Goal: Transaction & Acquisition: Purchase product/service

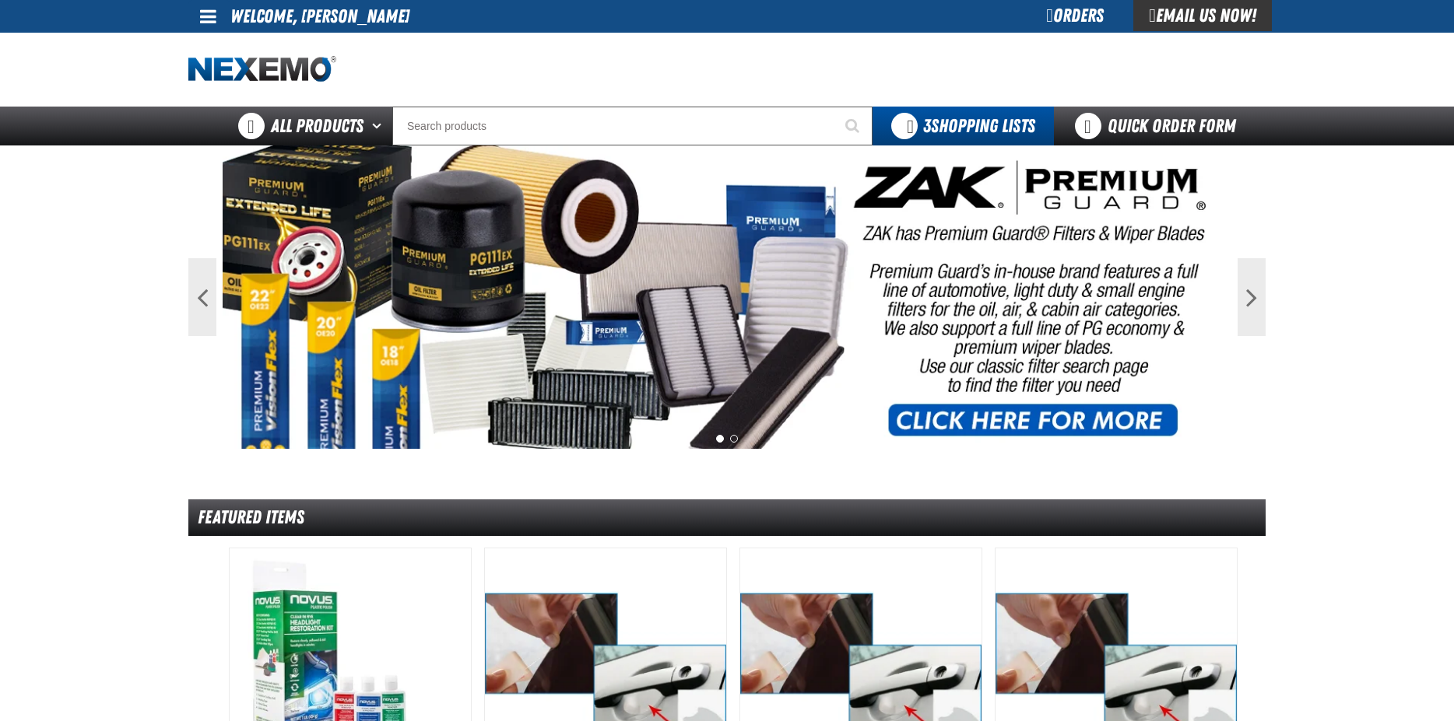
click at [198, 26] on link at bounding box center [209, 16] width 42 height 33
click at [233, 48] on link "My Account My Account" at bounding box center [229, 46] width 69 height 15
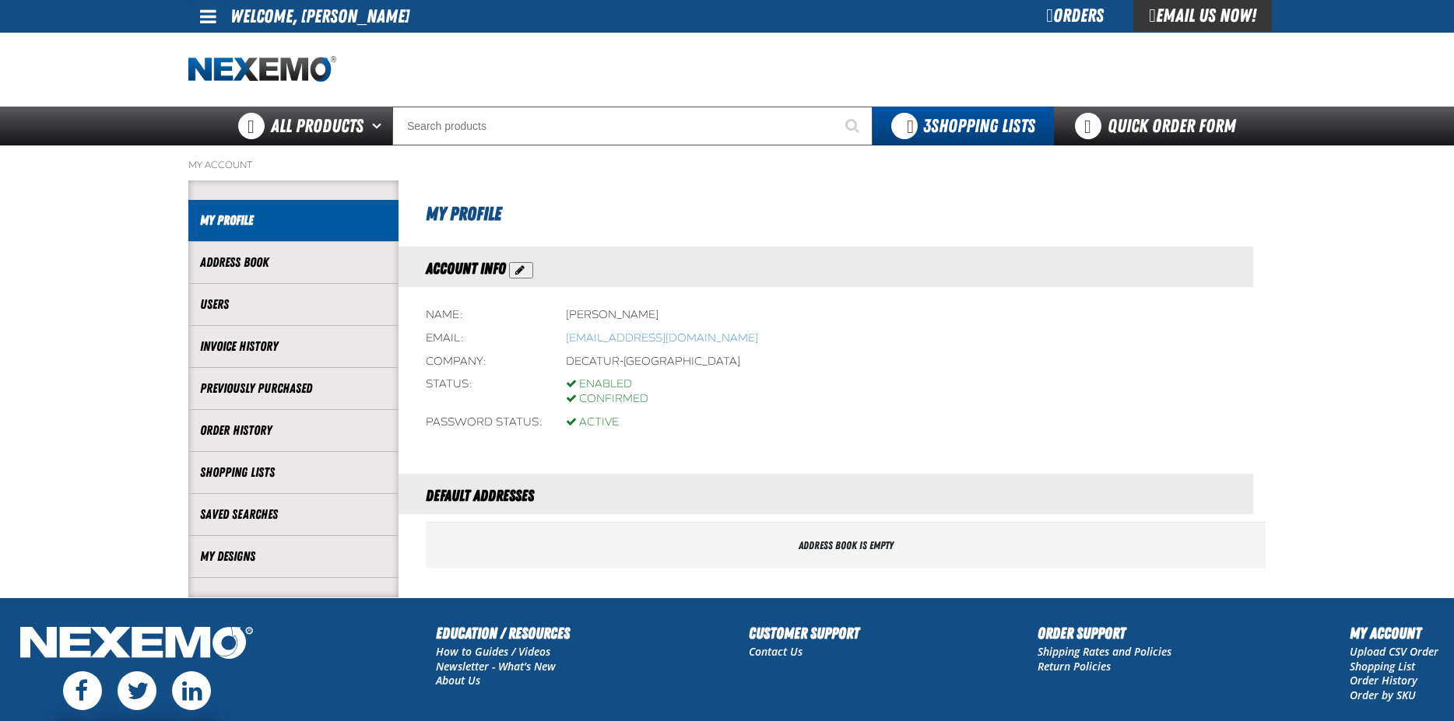
scroll to position [135, 0]
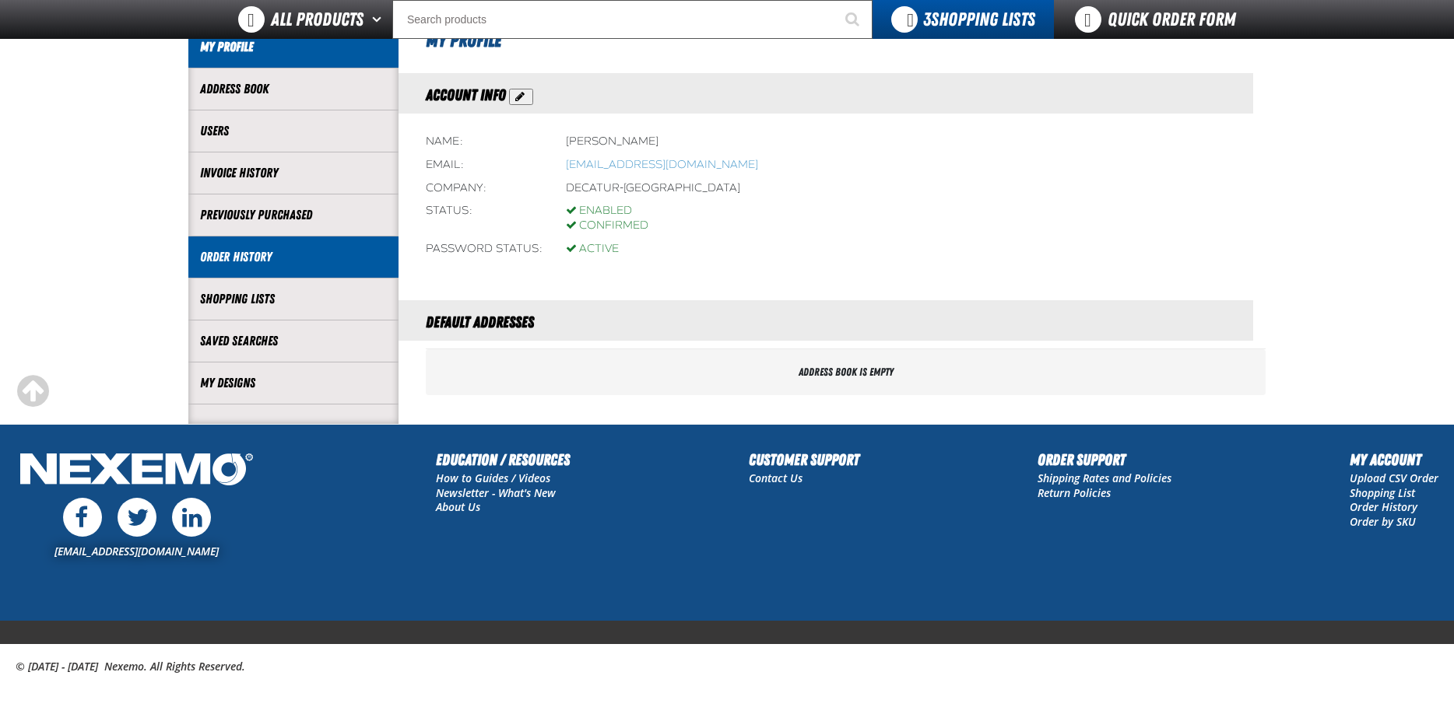
click at [289, 270] on li "Order History" at bounding box center [293, 258] width 210 height 42
click at [255, 258] on link "Order History" at bounding box center [293, 257] width 187 height 18
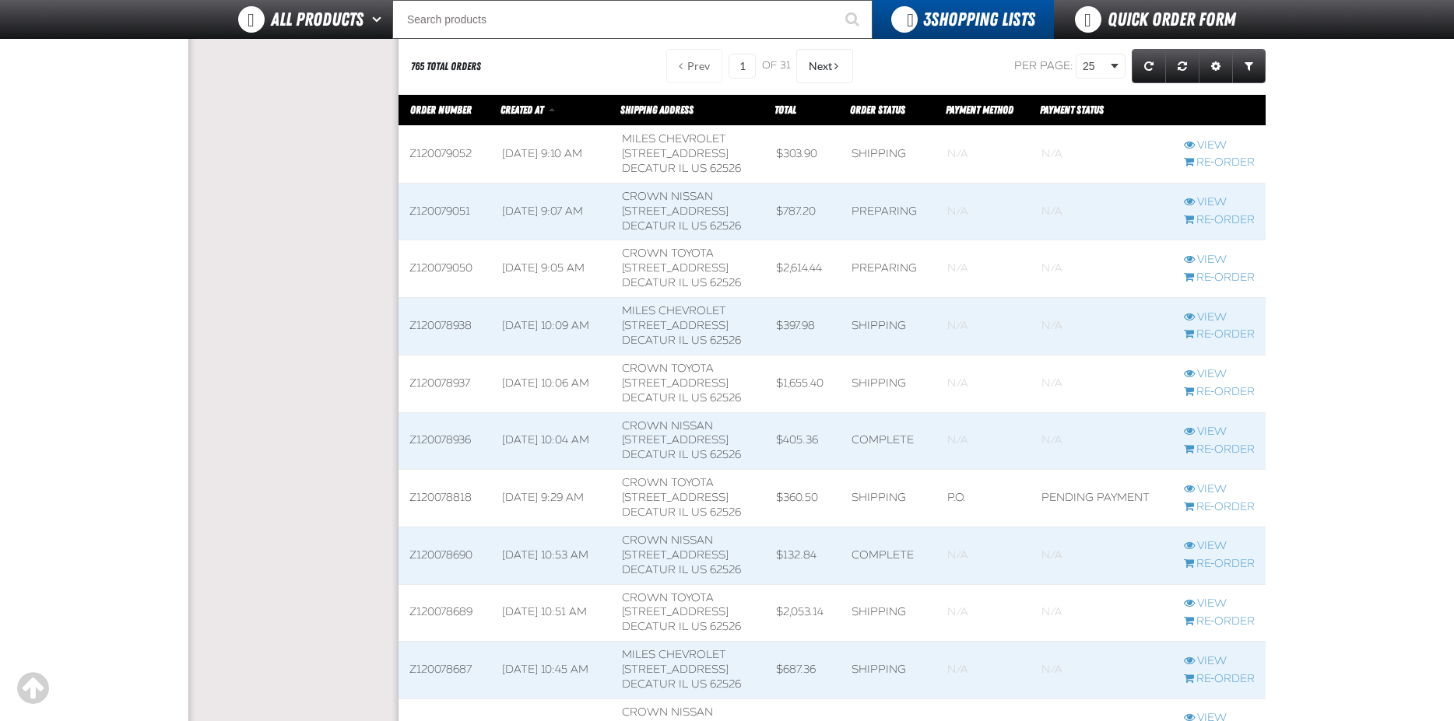
scroll to position [778, 0]
click at [1226, 315] on link "View" at bounding box center [1219, 317] width 71 height 15
click at [1208, 140] on link "View" at bounding box center [1219, 145] width 71 height 15
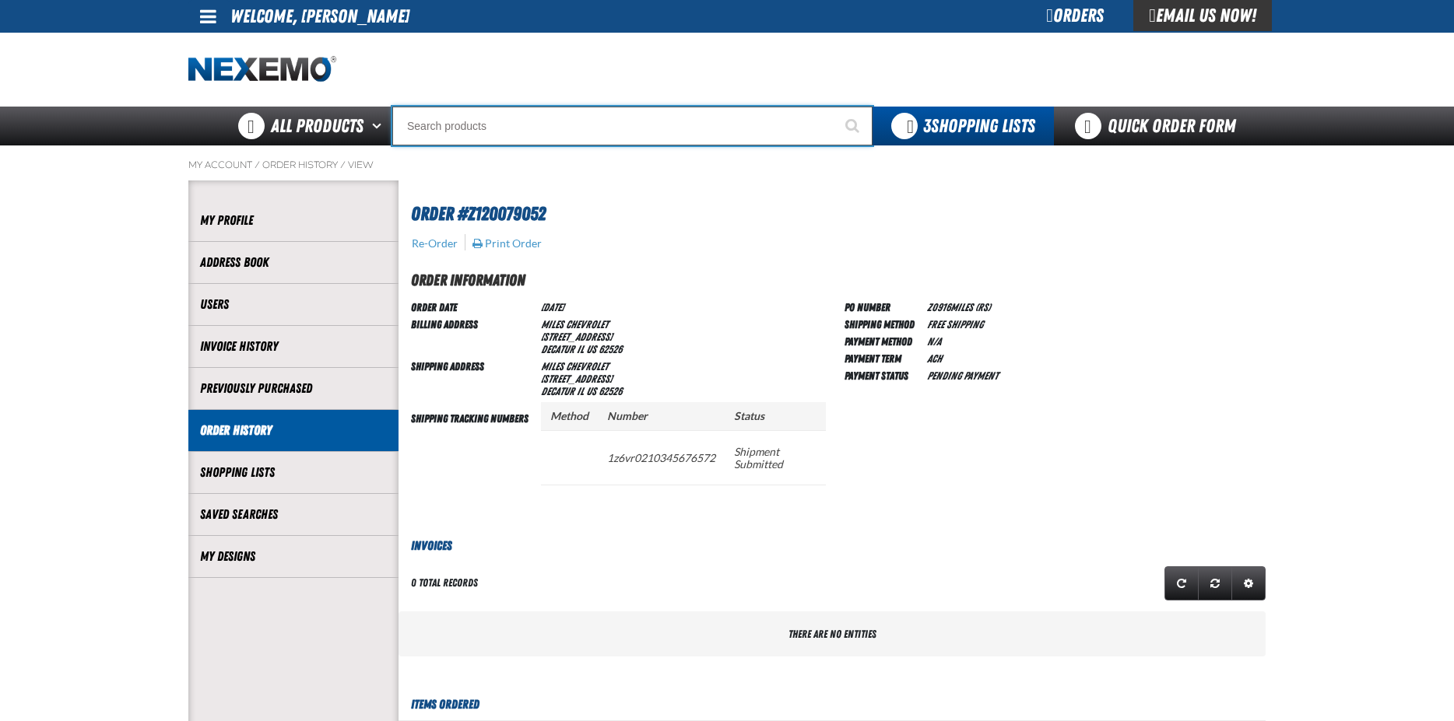
click at [662, 123] on input "Search" at bounding box center [632, 126] width 480 height 39
type input "C"
type input "C Alkaline Battery 1.5 Volt (12 per pack)"
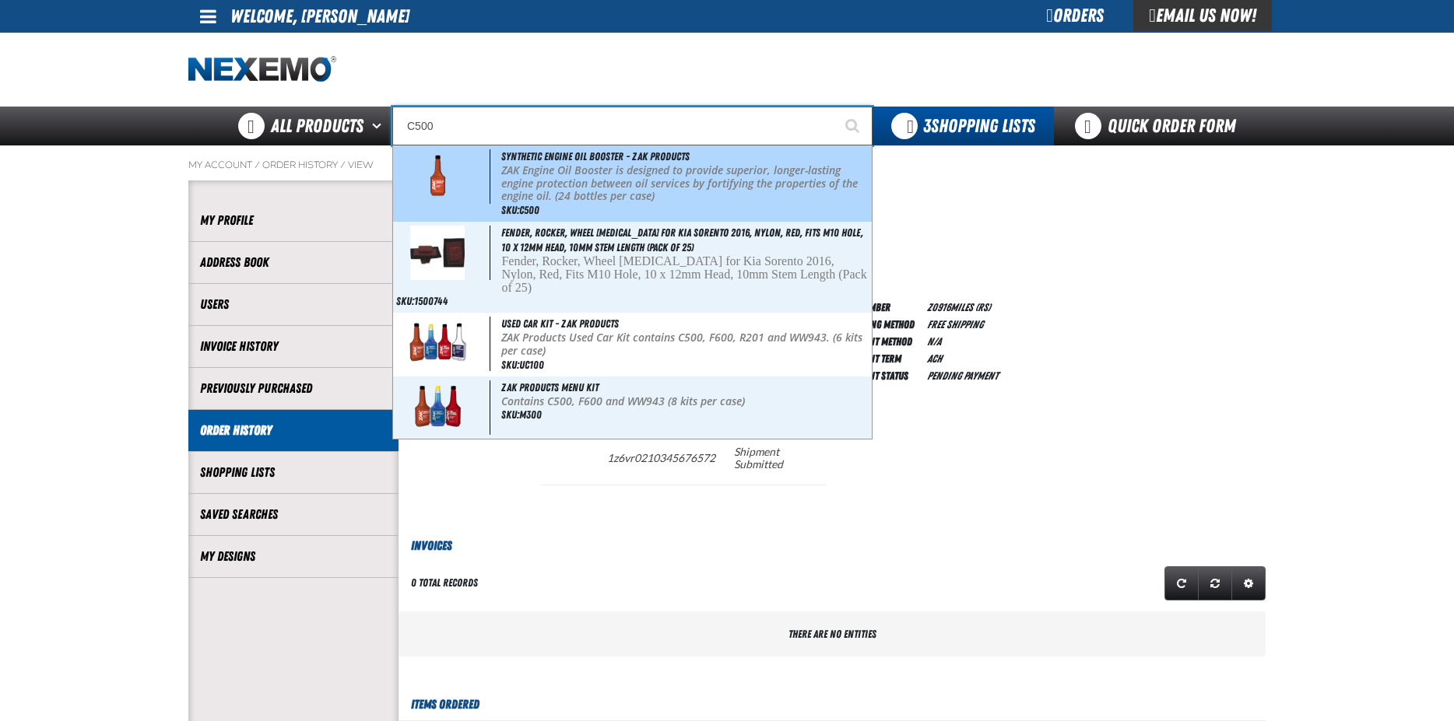
click at [641, 164] on p "ZAK Engine Oil Booster is designed to provide superior, longer-lasting engine p…" at bounding box center [684, 183] width 367 height 39
type input "Synthetic Engine Oil Booster - ZAK Products"
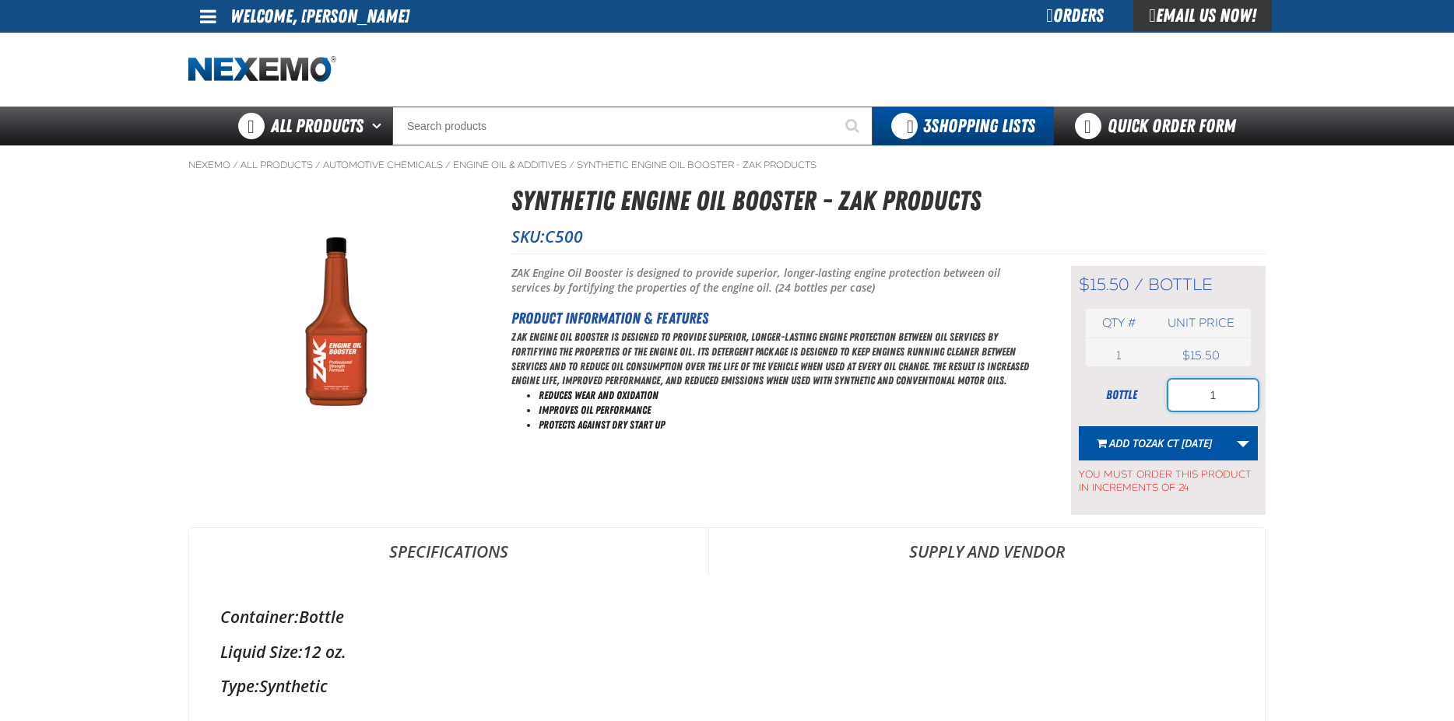
click at [1229, 405] on input "1" at bounding box center [1212, 395] width 89 height 31
type input "48"
click at [1249, 443] on link "More Actions" at bounding box center [1243, 443] width 30 height 34
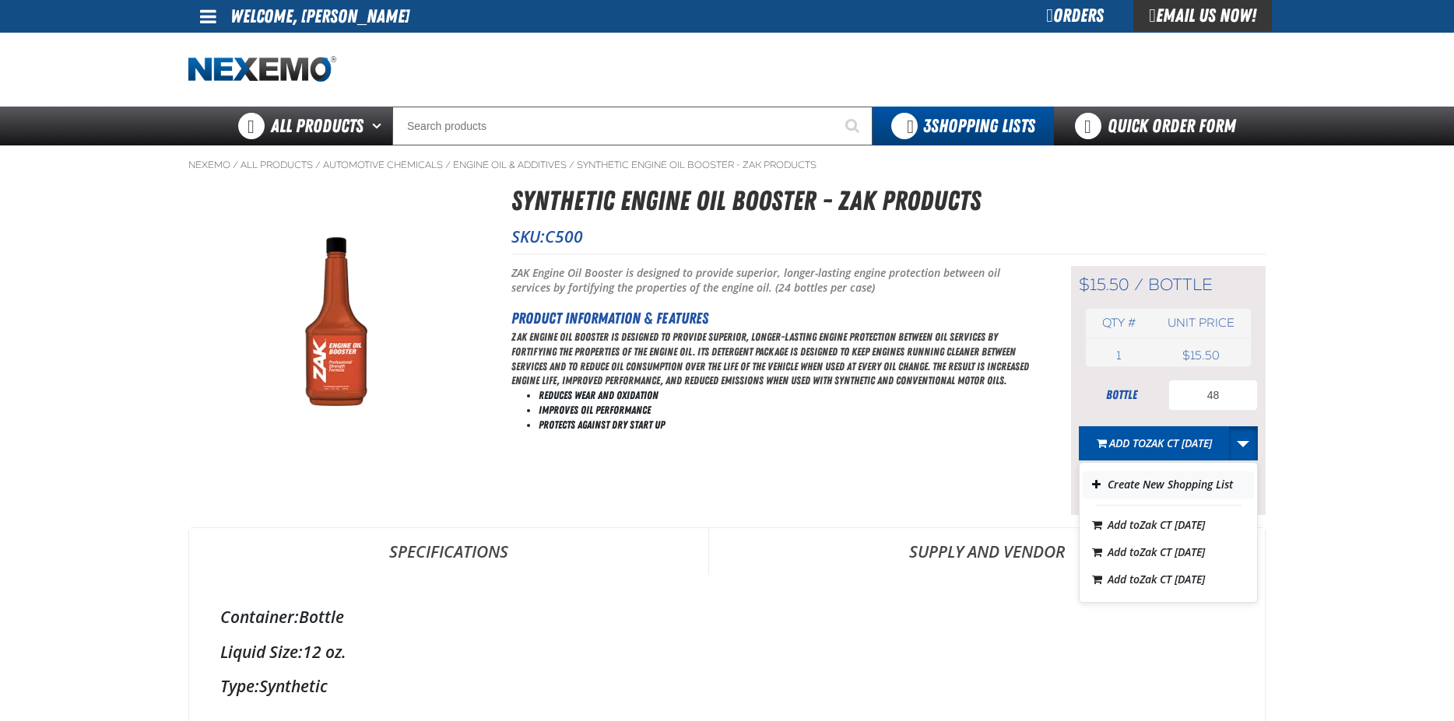
click at [1184, 496] on button "Create New Shopping List" at bounding box center [1167, 485] width 171 height 27
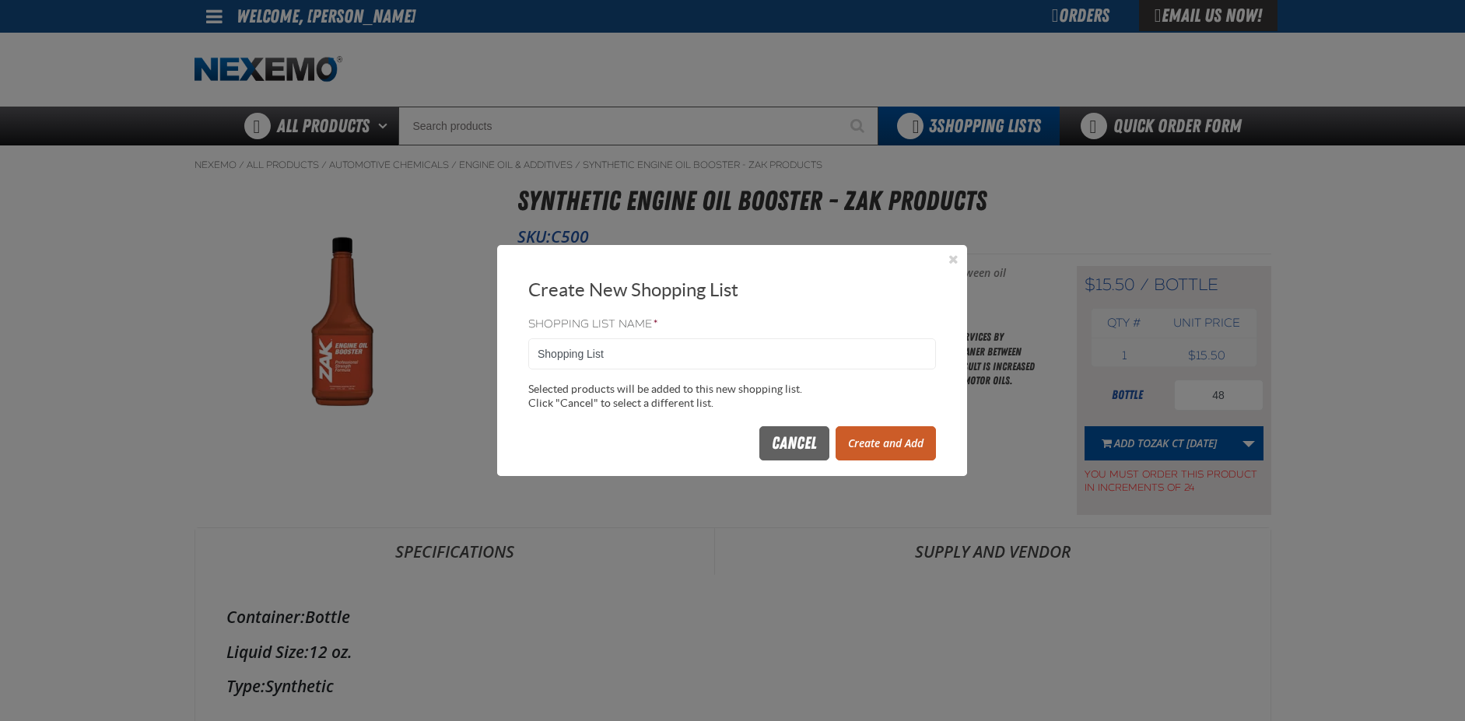
click at [911, 454] on button "Create and Add" at bounding box center [886, 443] width 100 height 34
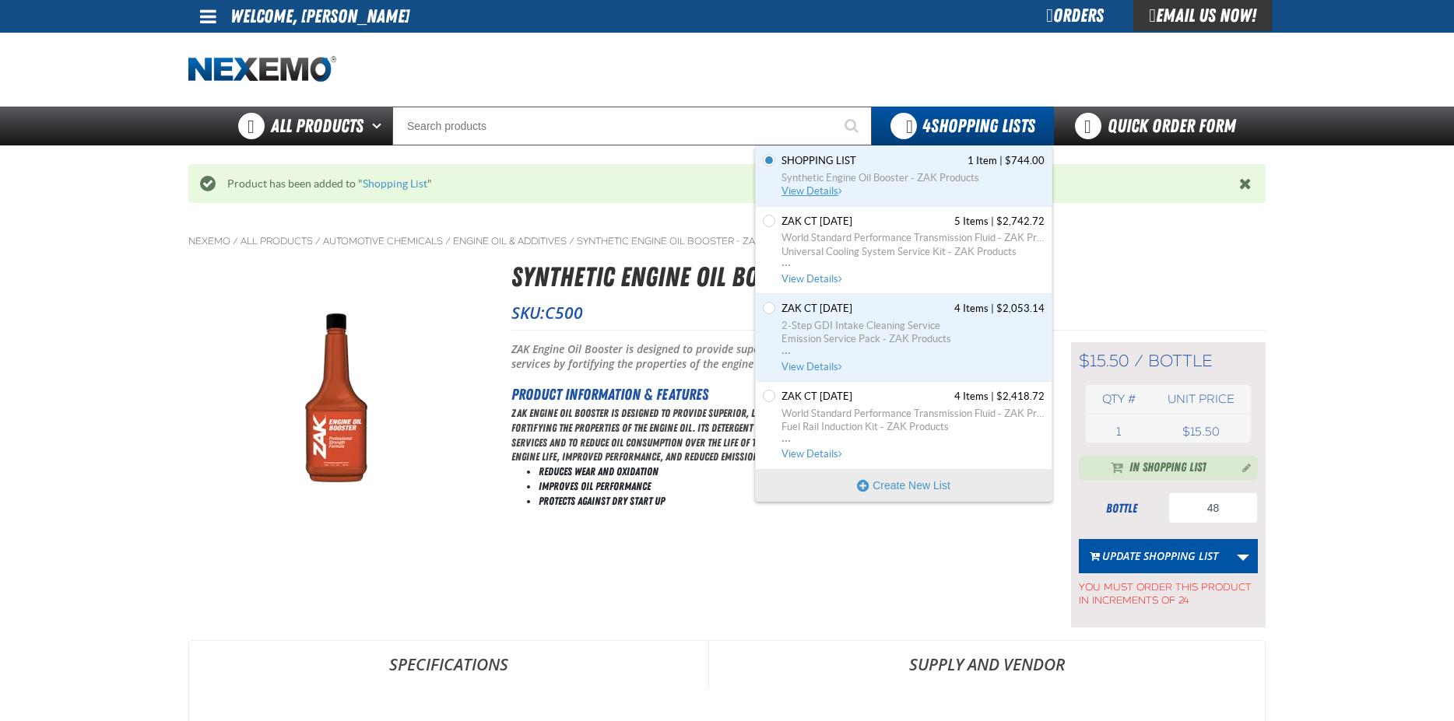
click at [899, 176] on span "Synthetic Engine Oil Booster - ZAK Products" at bounding box center [912, 178] width 263 height 14
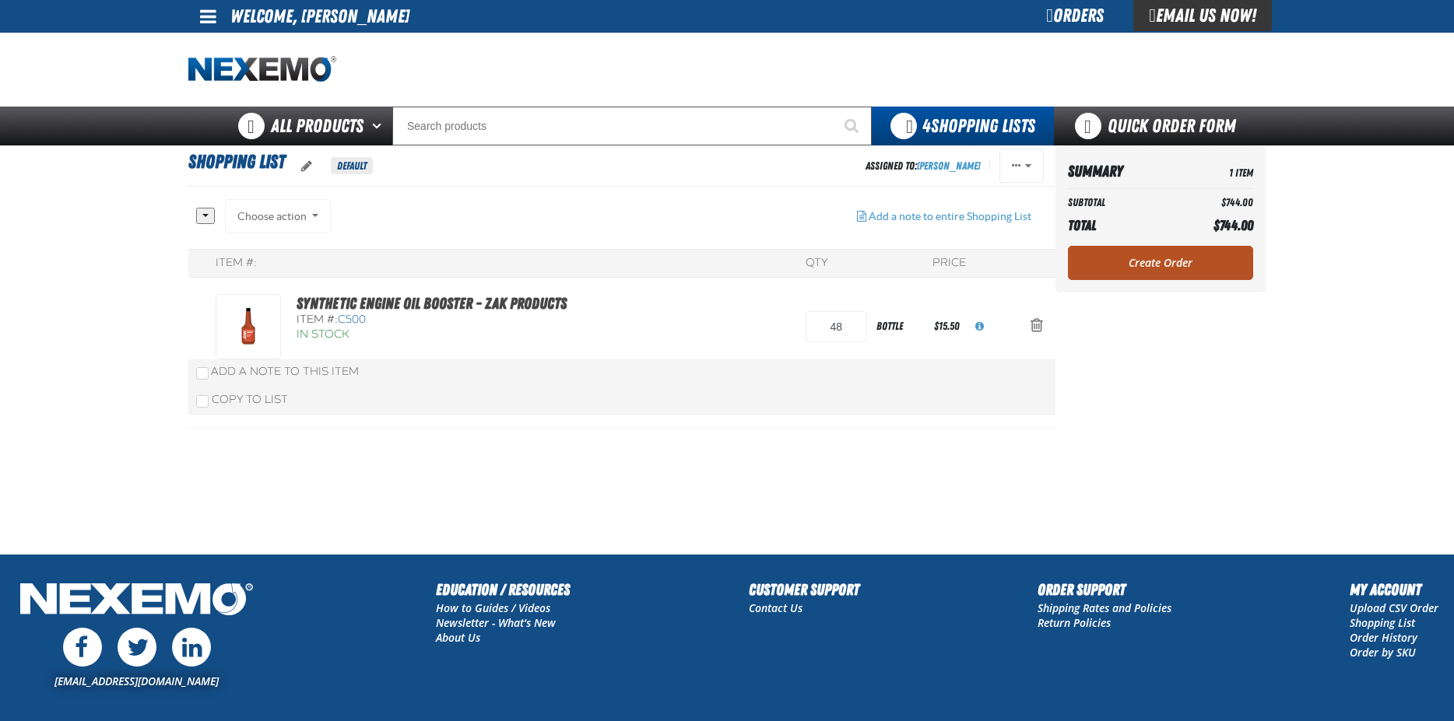
click at [1177, 274] on link "Create Order" at bounding box center [1160, 263] width 185 height 34
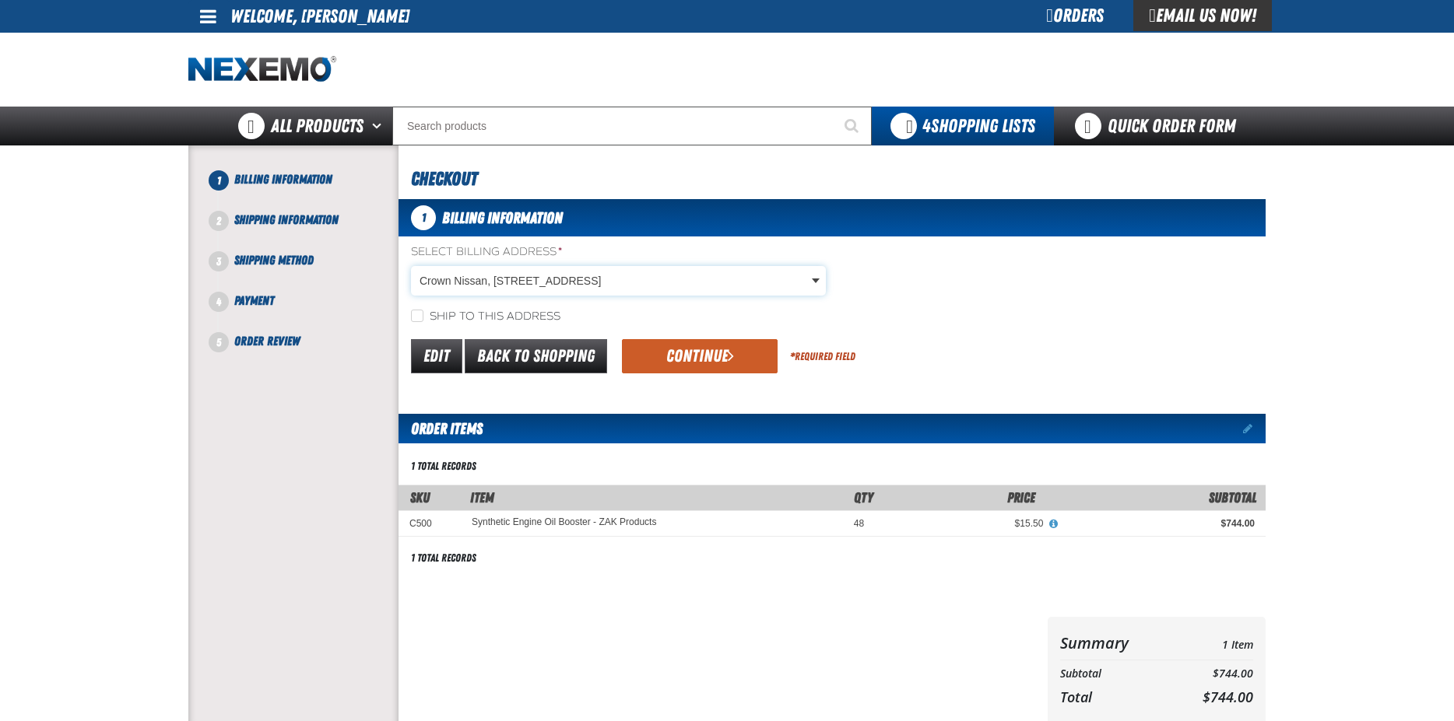
click at [725, 288] on body "Skip to Main Content Staging Site 5.1 Upgrade Site My Account My Account Suppor…" at bounding box center [727, 513] width 1454 height 1026
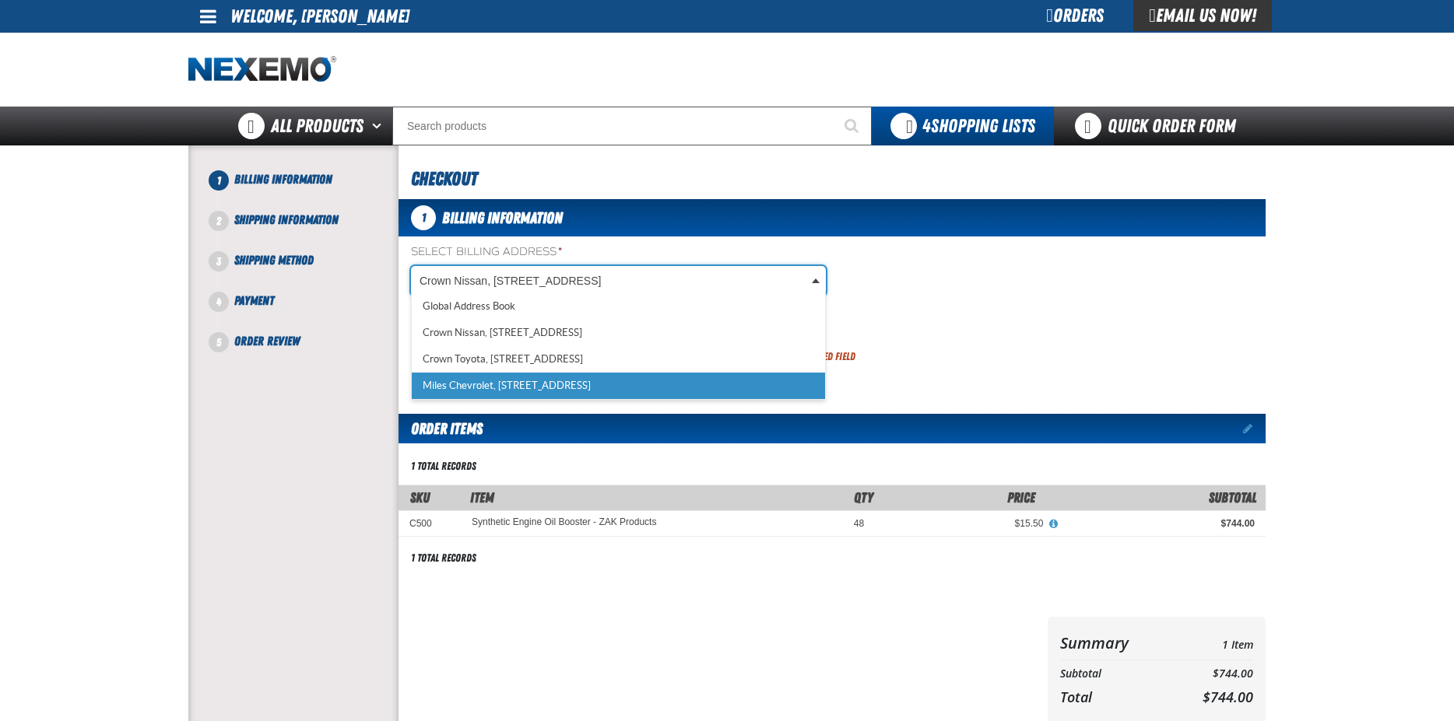
select select "a_317"
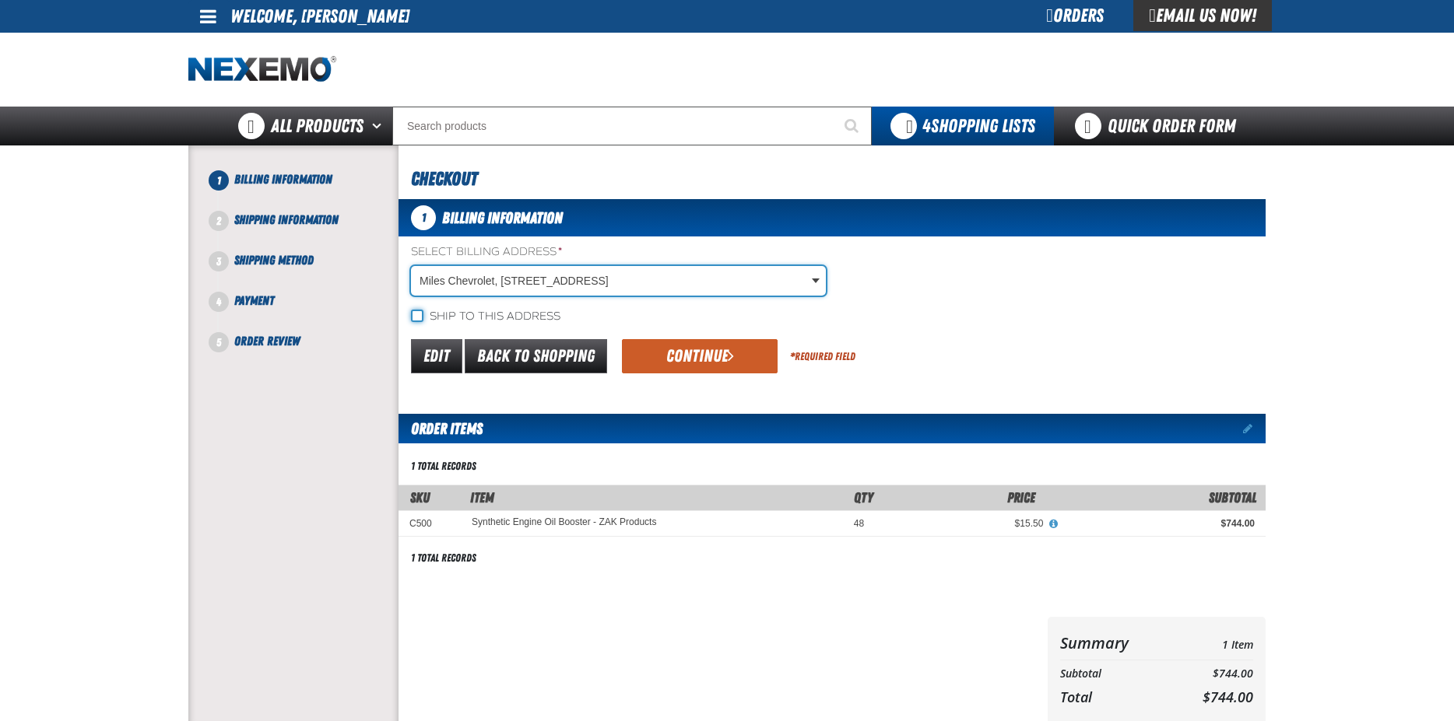
click at [422, 317] on input "Ship to this address" at bounding box center [417, 316] width 12 height 12
checkbox input "true"
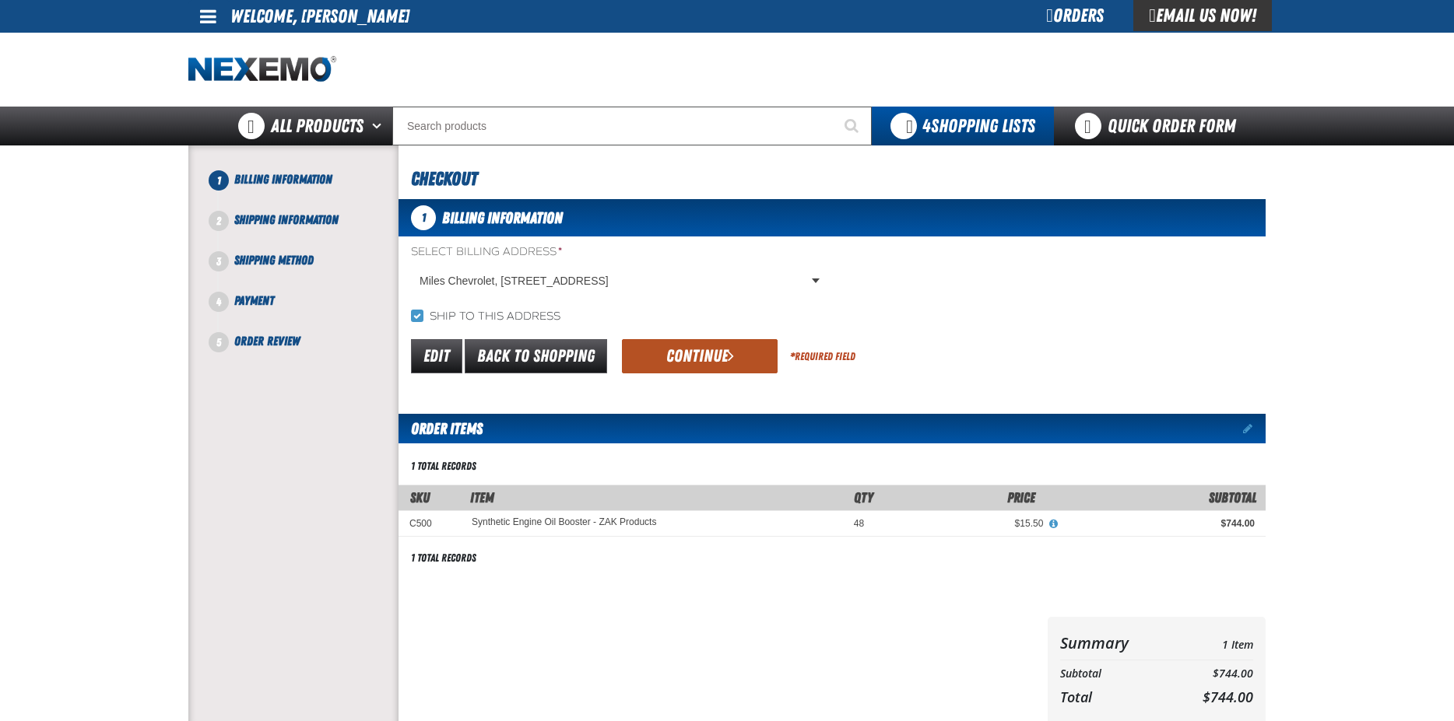
click at [693, 360] on button "Continue" at bounding box center [700, 356] width 156 height 34
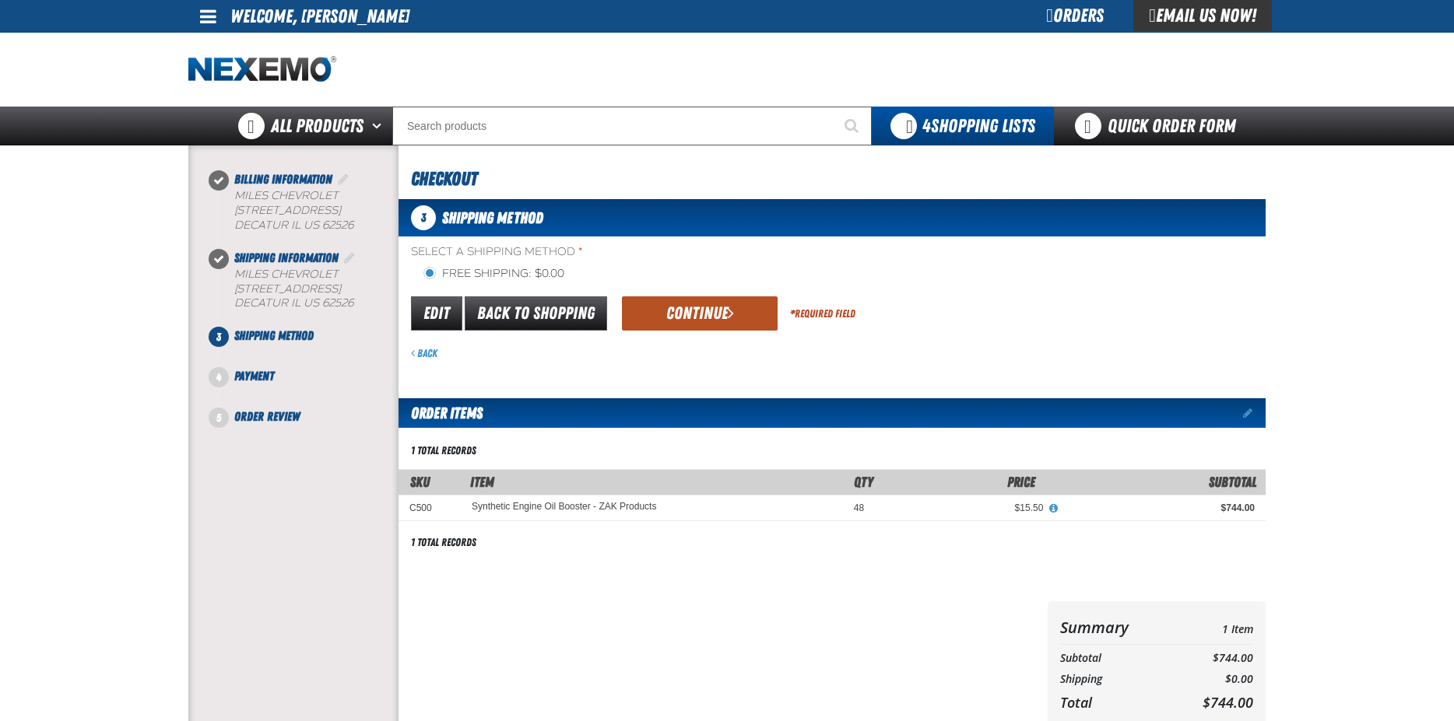
click at [704, 310] on button "Continue" at bounding box center [700, 313] width 156 height 34
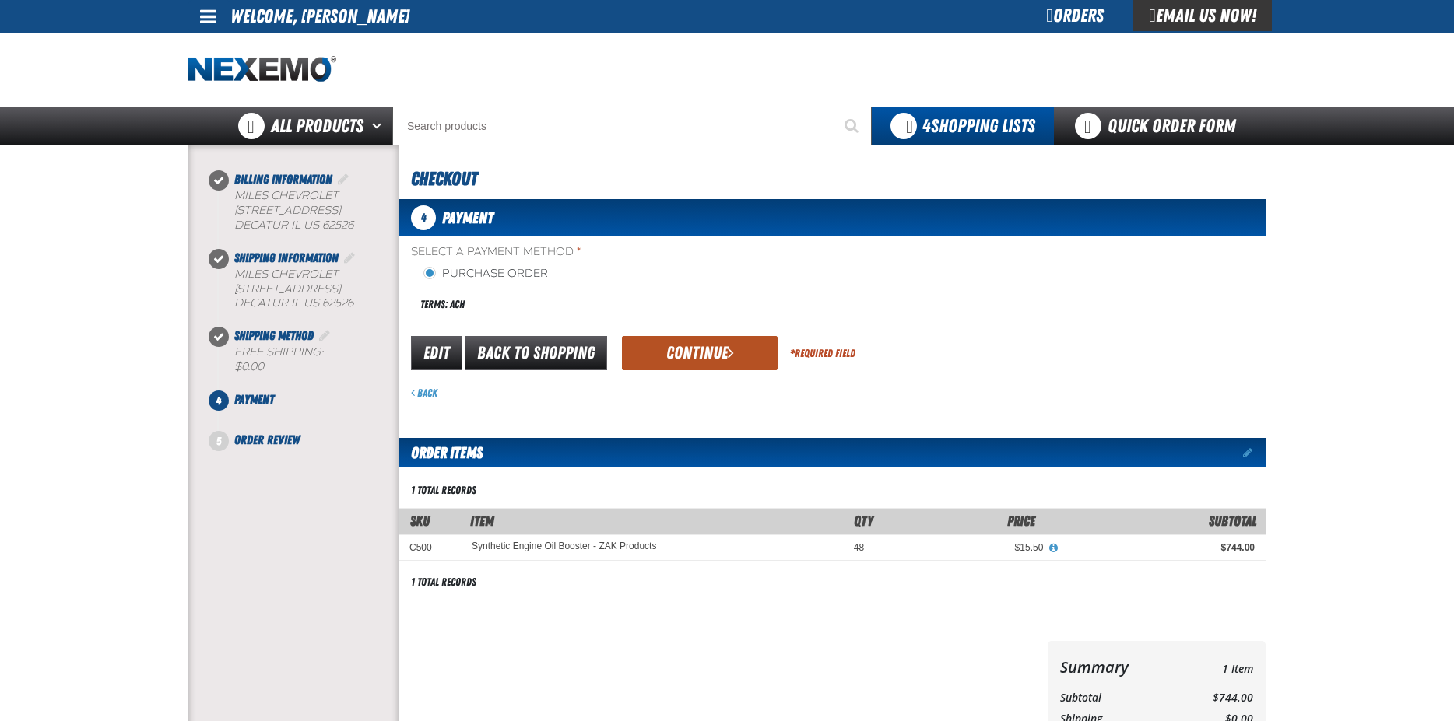
click at [721, 354] on button "Continue" at bounding box center [700, 353] width 156 height 34
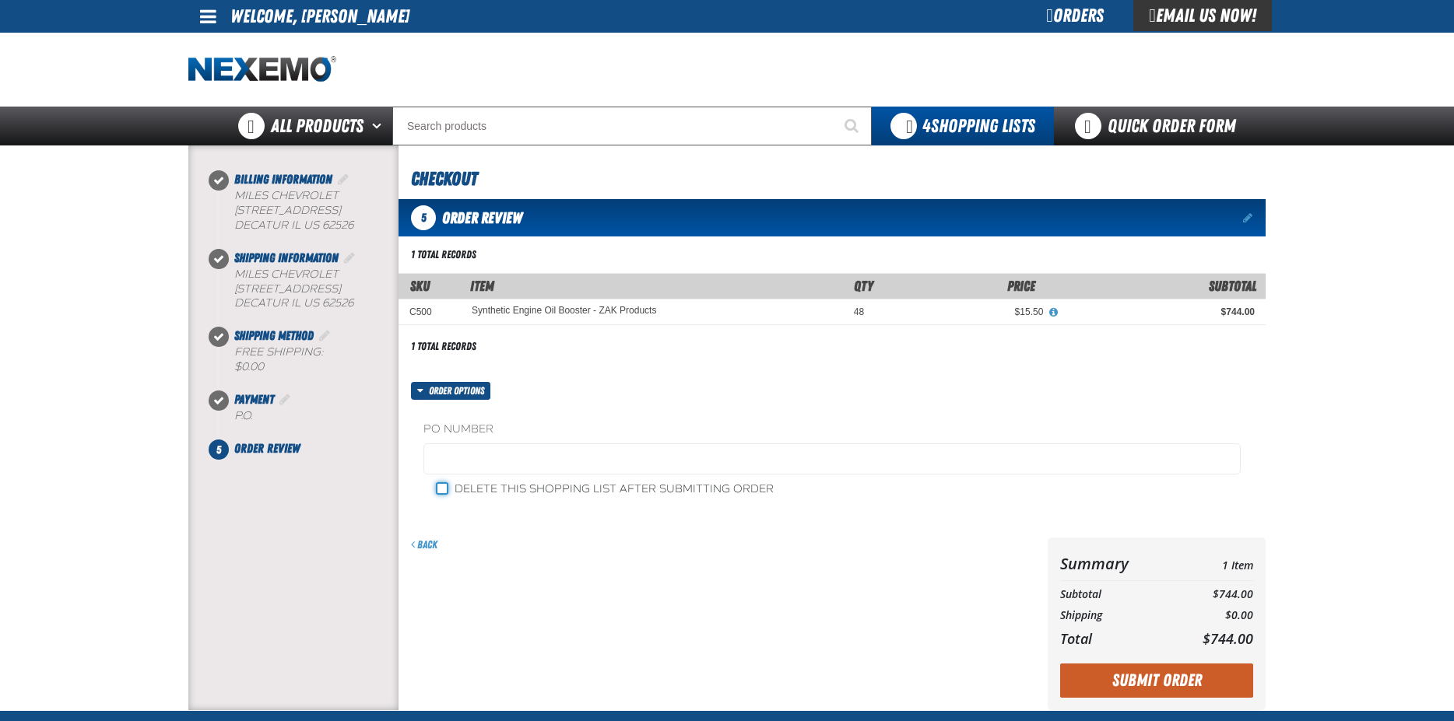
click at [445, 491] on input "Delete this shopping list after submitting order" at bounding box center [442, 488] width 12 height 12
checkbox input "true"
click at [1170, 688] on button "Submit Order" at bounding box center [1156, 681] width 193 height 34
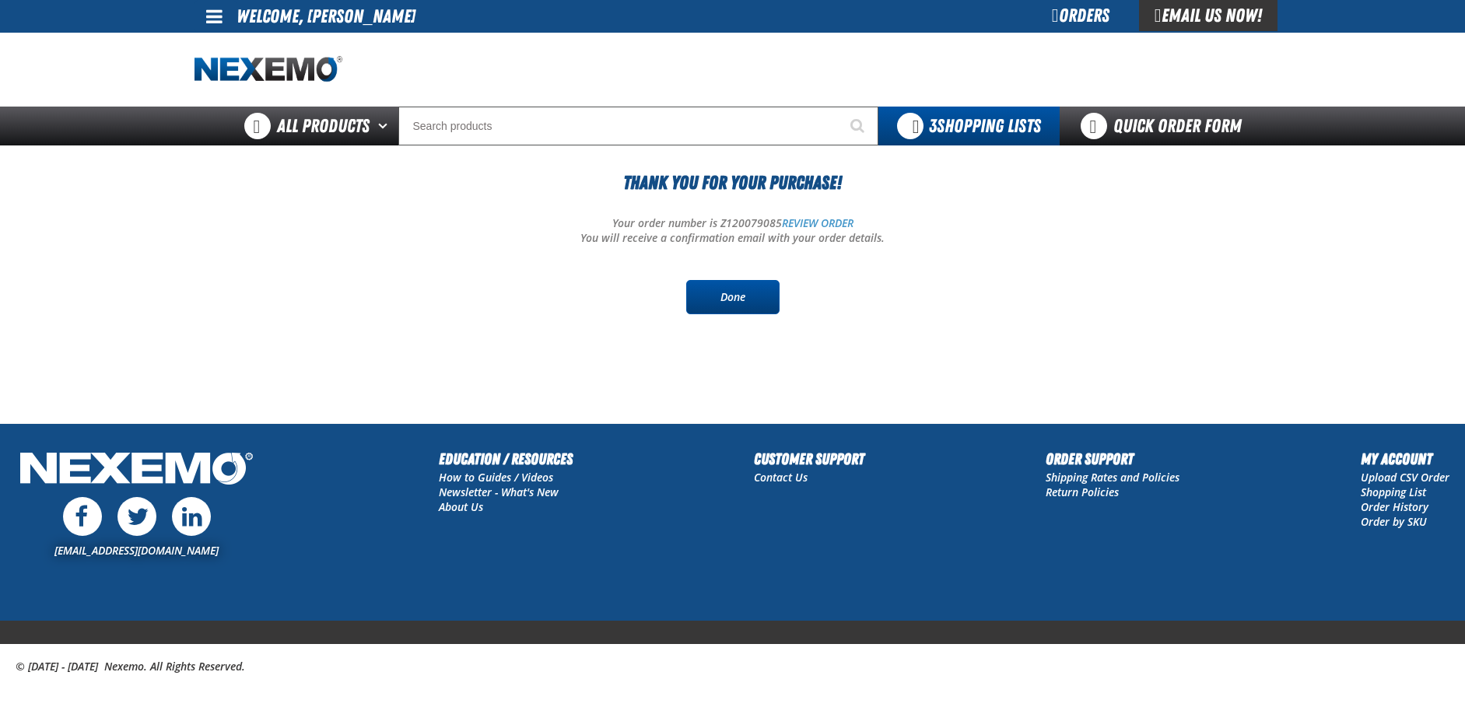
click at [688, 301] on link "Done" at bounding box center [732, 297] width 93 height 34
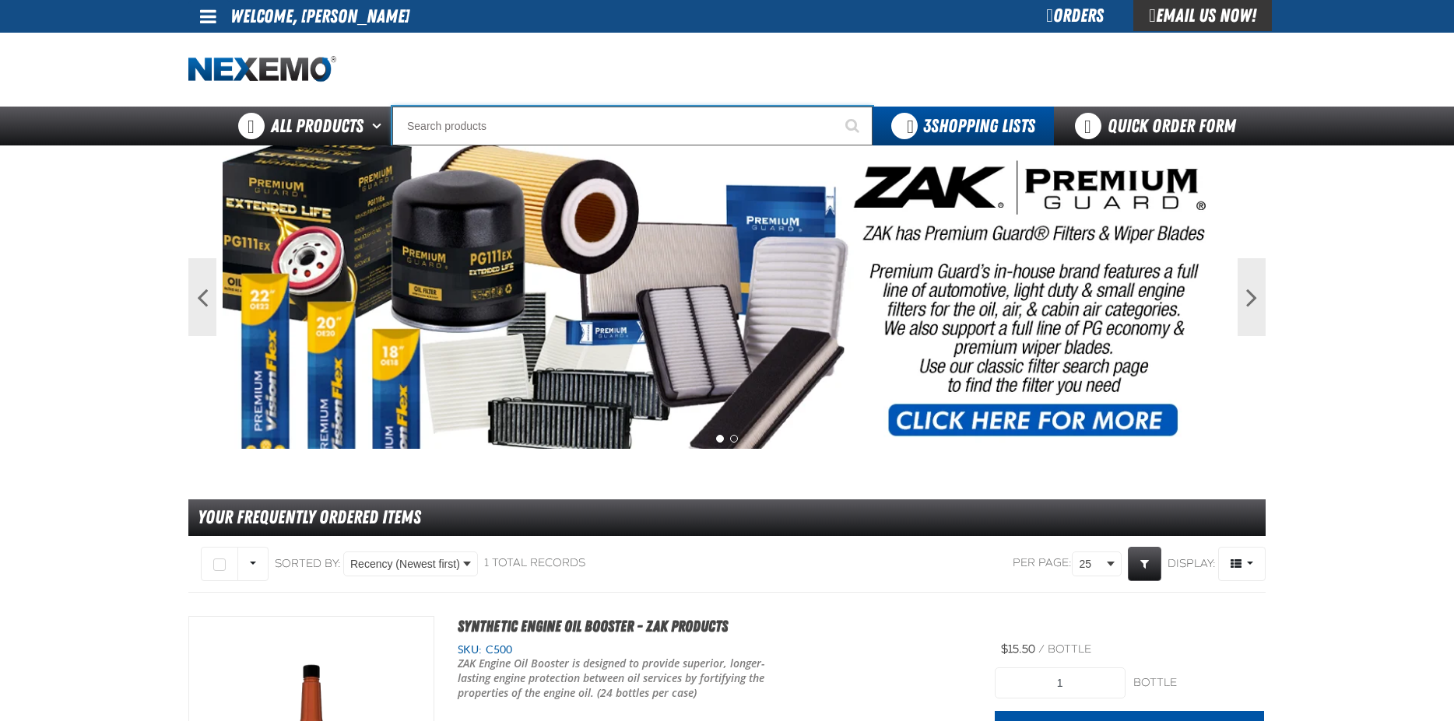
click at [610, 110] on input "Search" at bounding box center [632, 126] width 480 height 39
type input "C"
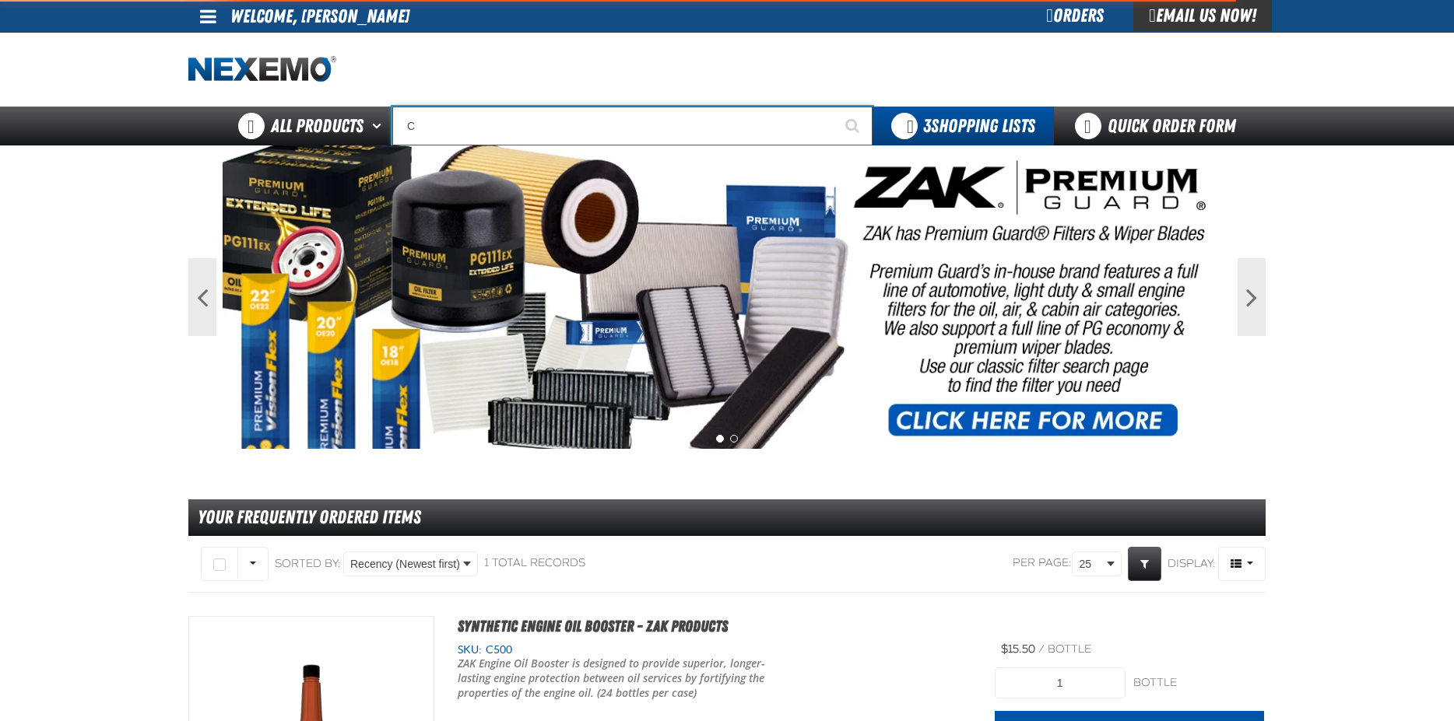
type input "C Alkaline Battery 1.5 Volt (12 per pack)"
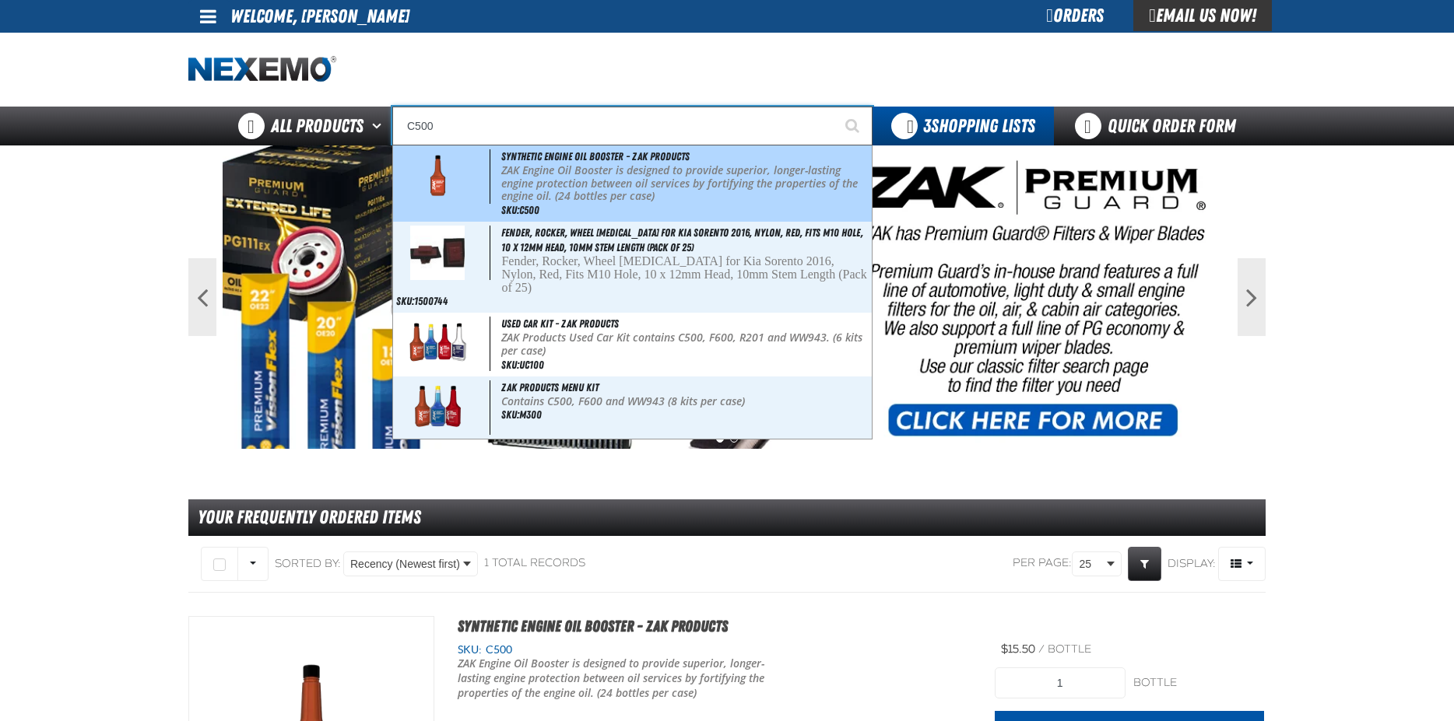
click at [595, 173] on p "ZAK Engine Oil Booster is designed to provide superior, longer-lasting engine p…" at bounding box center [684, 183] width 367 height 39
type input "Synthetic Engine Oil Booster - ZAK Products"
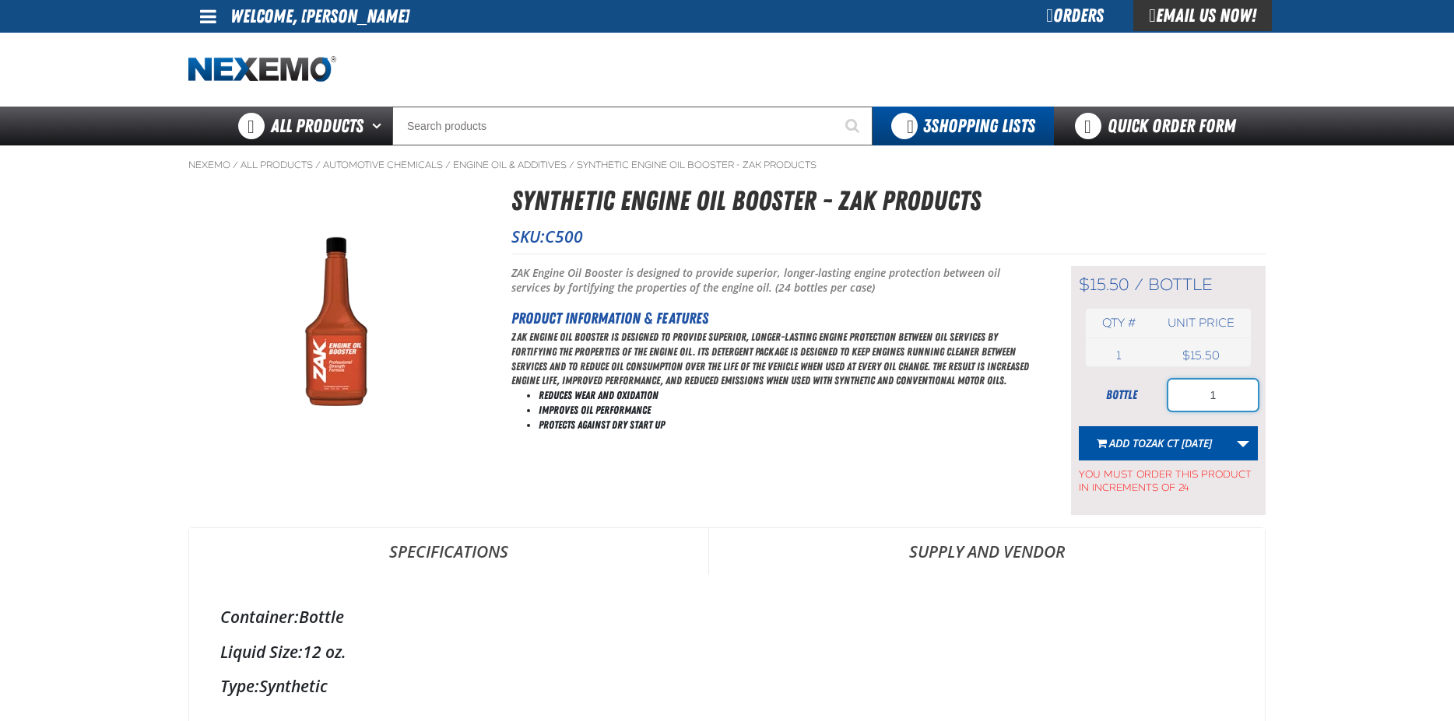
click at [1224, 393] on input "1" at bounding box center [1212, 395] width 89 height 31
type input "24"
click at [199, 9] on link at bounding box center [209, 16] width 42 height 33
click at [219, 48] on link "My Account My Account" at bounding box center [229, 46] width 69 height 15
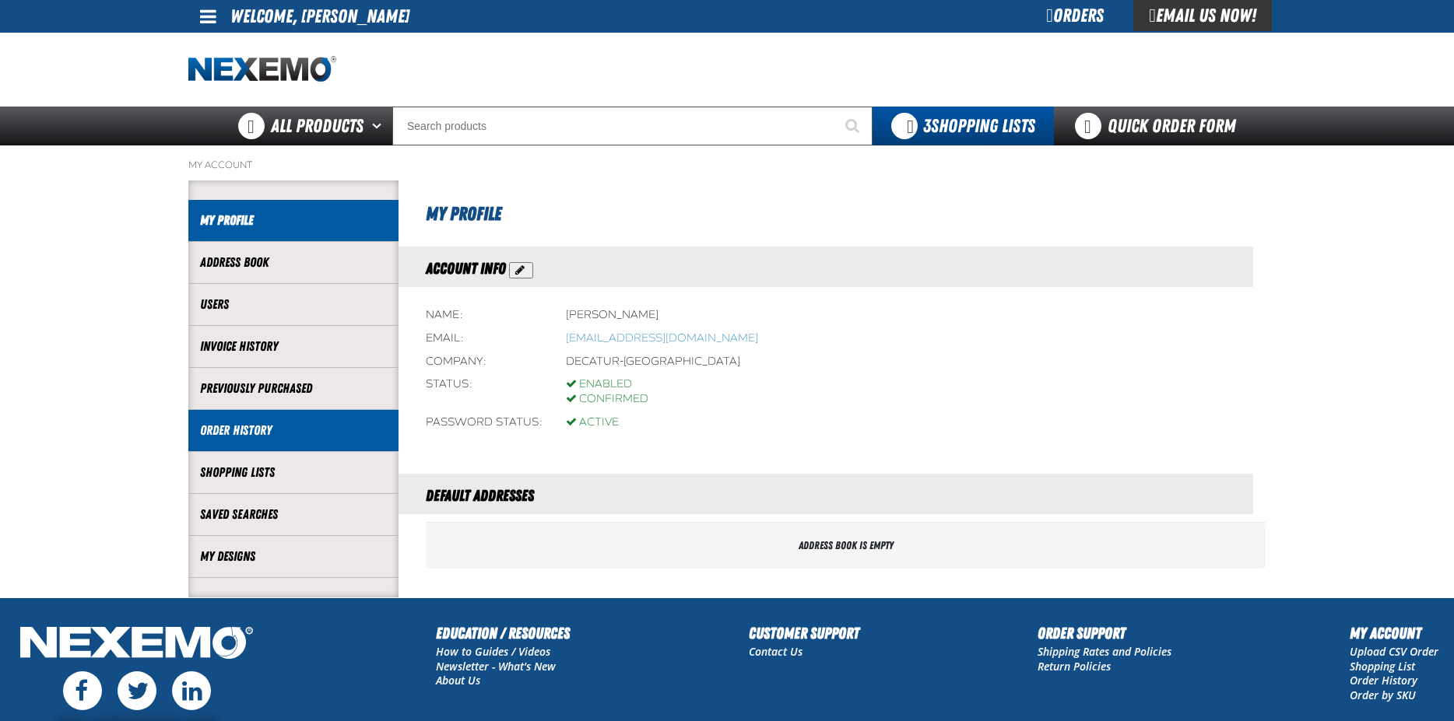
click at [250, 431] on link "Order History" at bounding box center [293, 431] width 187 height 18
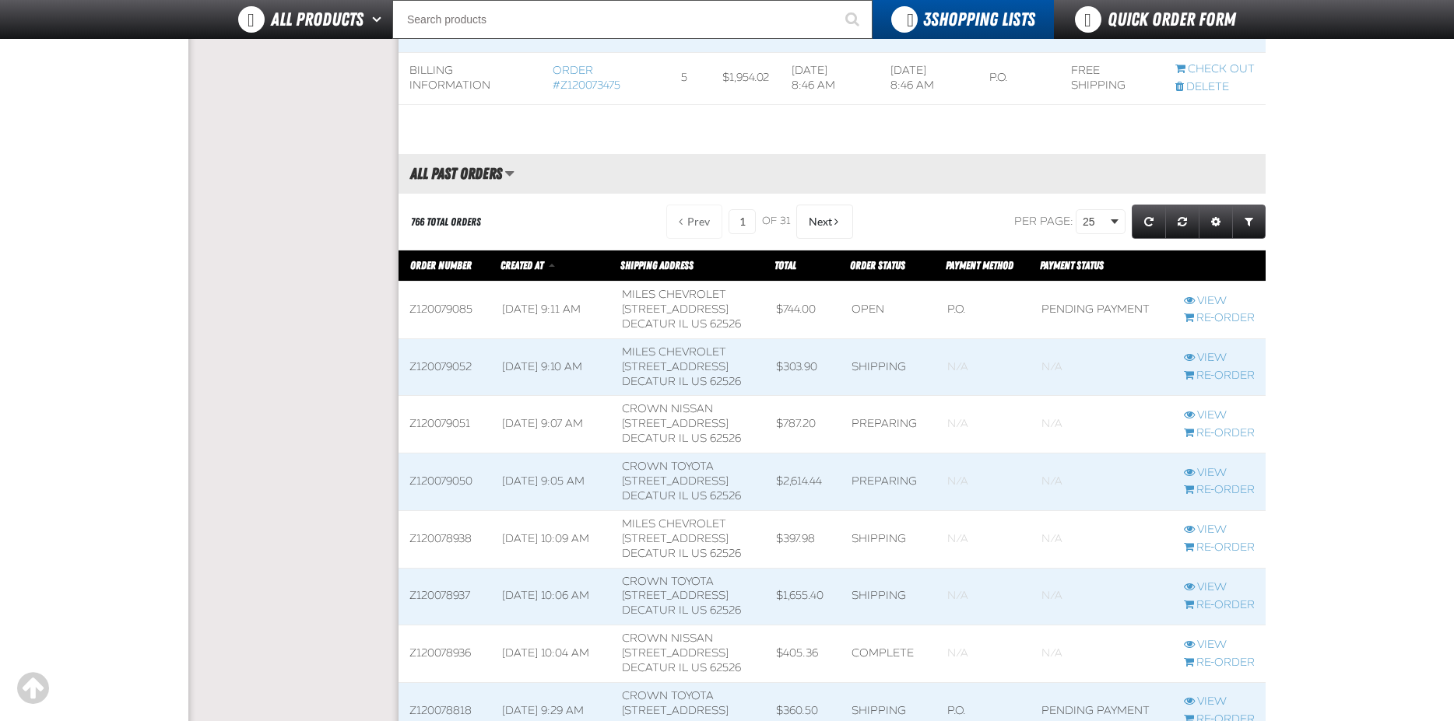
scroll to position [623, 0]
click at [1216, 409] on link "View" at bounding box center [1219, 415] width 71 height 15
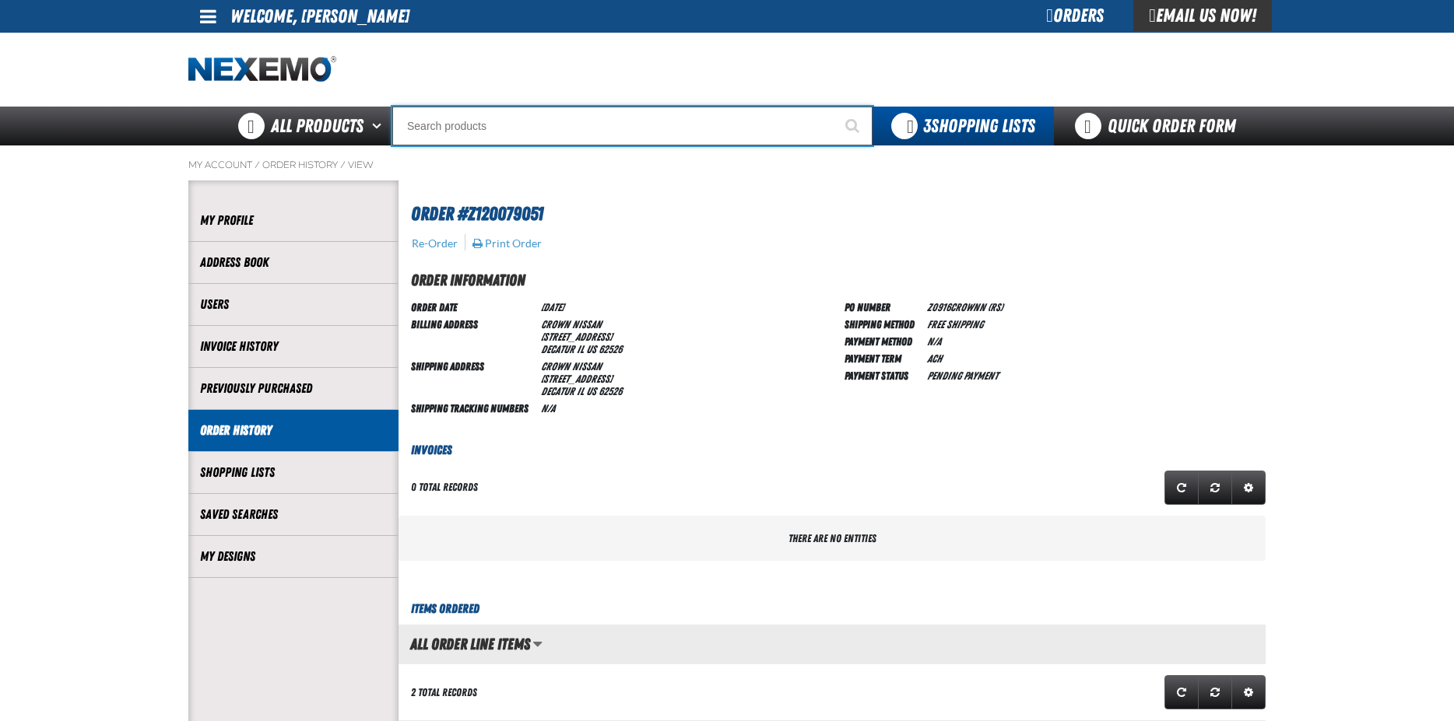
click at [528, 132] on input "Search" at bounding box center [632, 126] width 480 height 39
type input "C"
type input "C Alkaline Battery 1.5 Volt (12 per pack)"
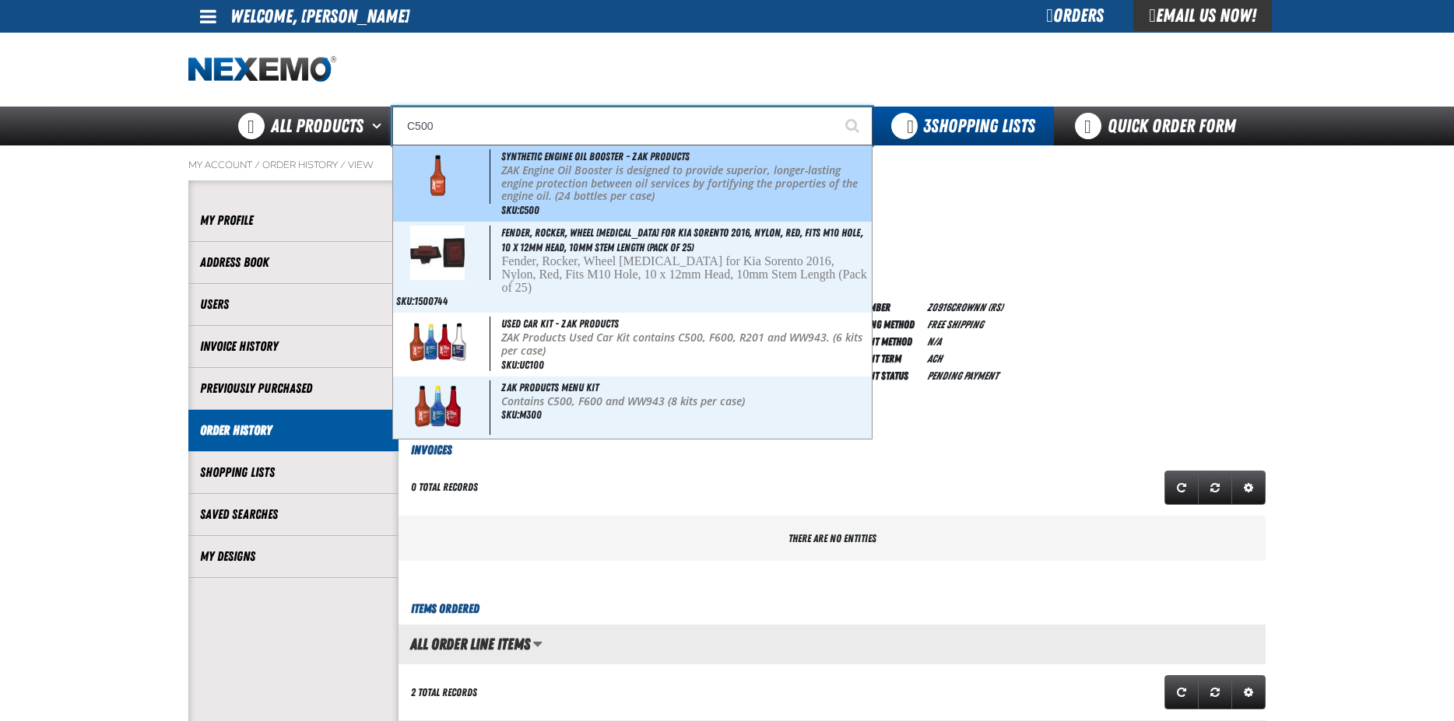
click at [602, 181] on p "ZAK Engine Oil Booster is designed to provide superior, longer-lasting engine p…" at bounding box center [684, 183] width 367 height 39
type input "Synthetic Engine Oil Booster - ZAK Products"
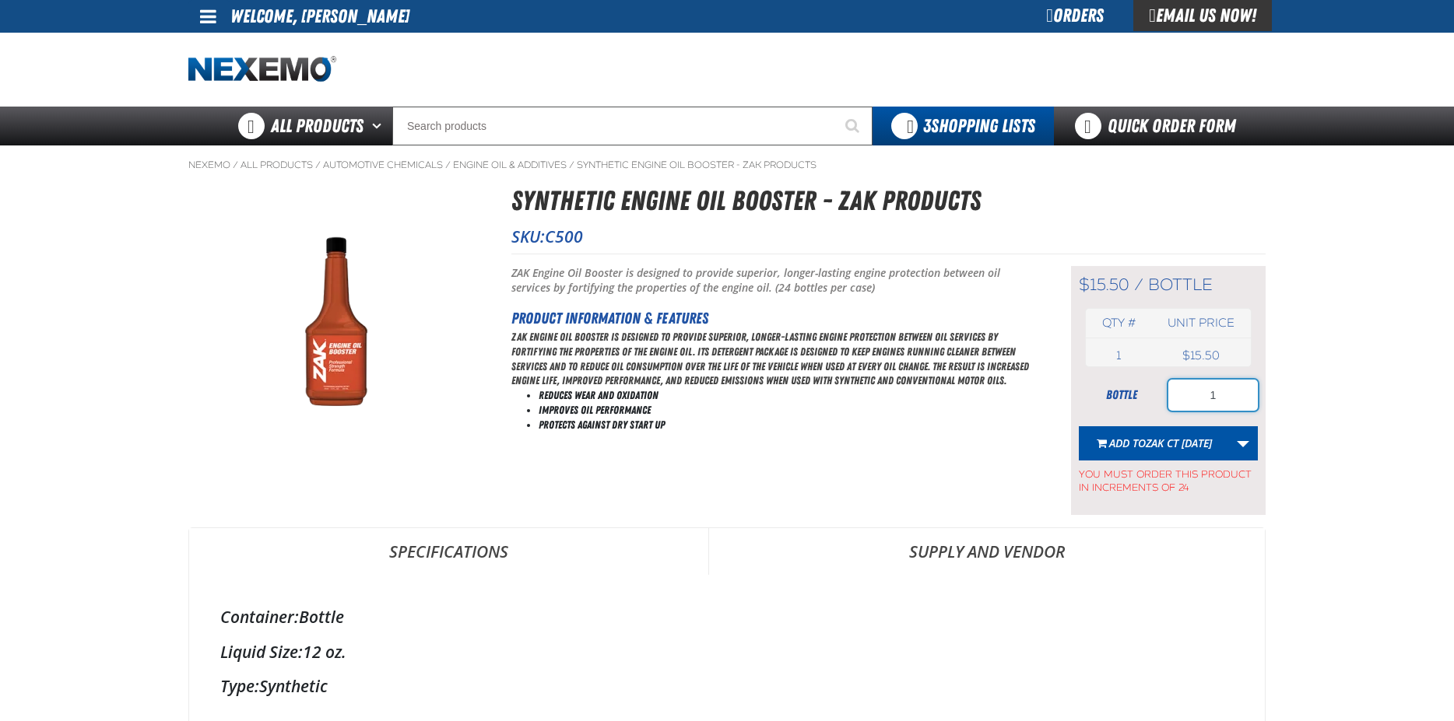
click at [1244, 387] on input "1" at bounding box center [1212, 395] width 89 height 31
click at [1243, 387] on input "1" at bounding box center [1212, 395] width 89 height 31
type input "24"
click at [1241, 442] on link "More Actions" at bounding box center [1243, 443] width 30 height 34
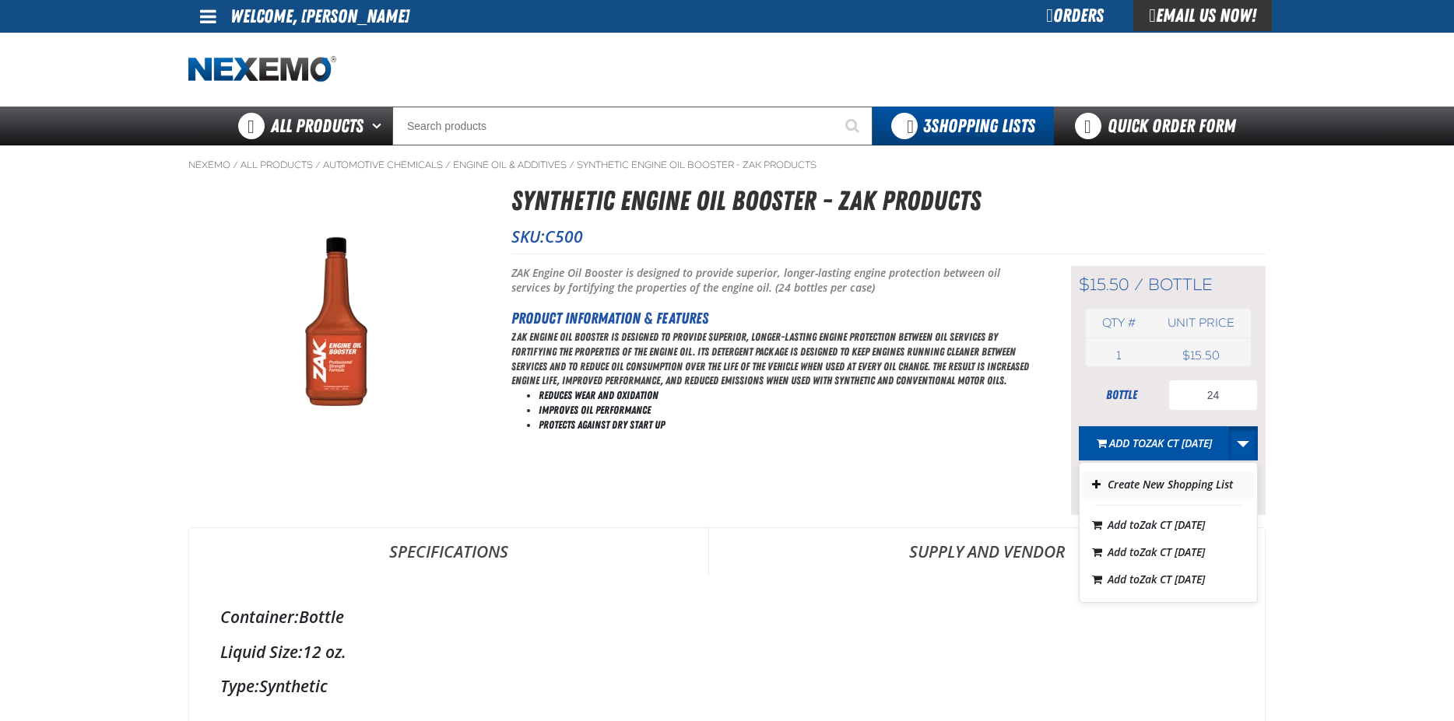
click at [1145, 486] on button "Create New Shopping List" at bounding box center [1167, 485] width 171 height 27
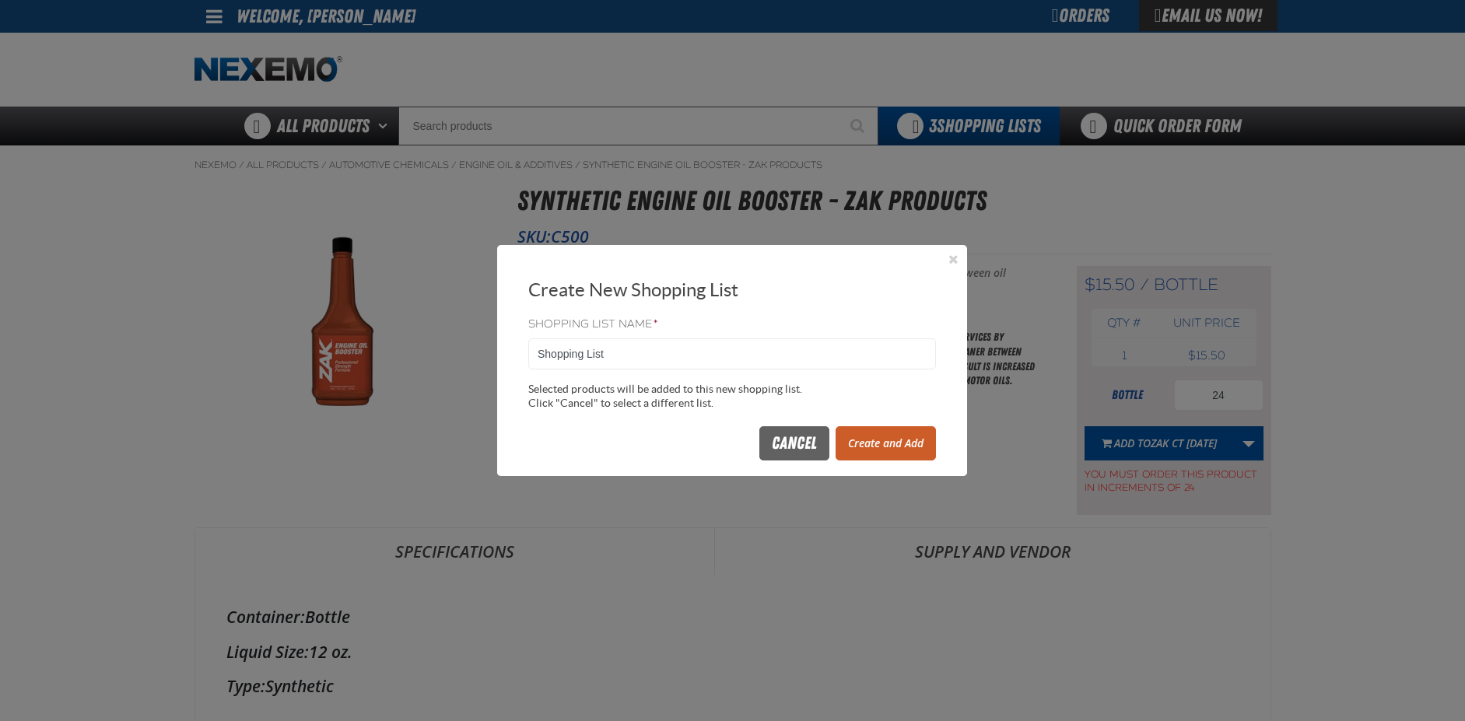
click at [906, 444] on button "Create and Add" at bounding box center [886, 443] width 100 height 34
